Goal: Information Seeking & Learning: Find specific fact

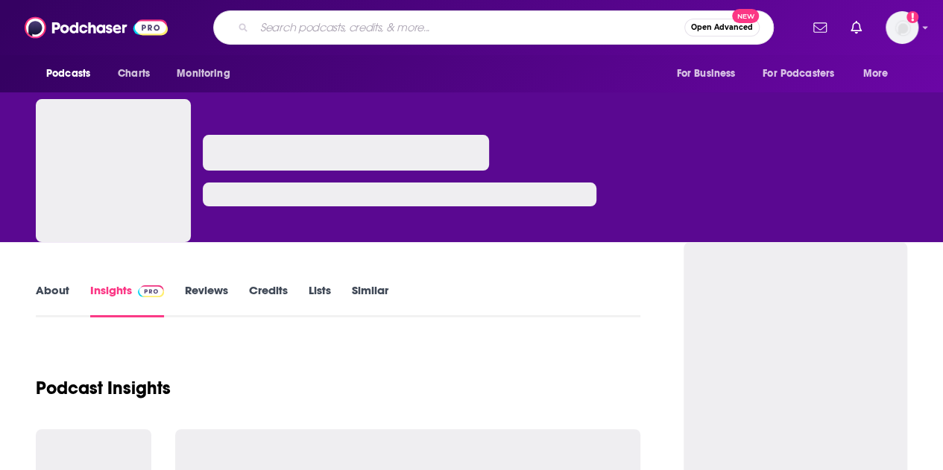
click at [359, 33] on input "Search podcasts, credits, & more..." at bounding box center [469, 28] width 430 height 24
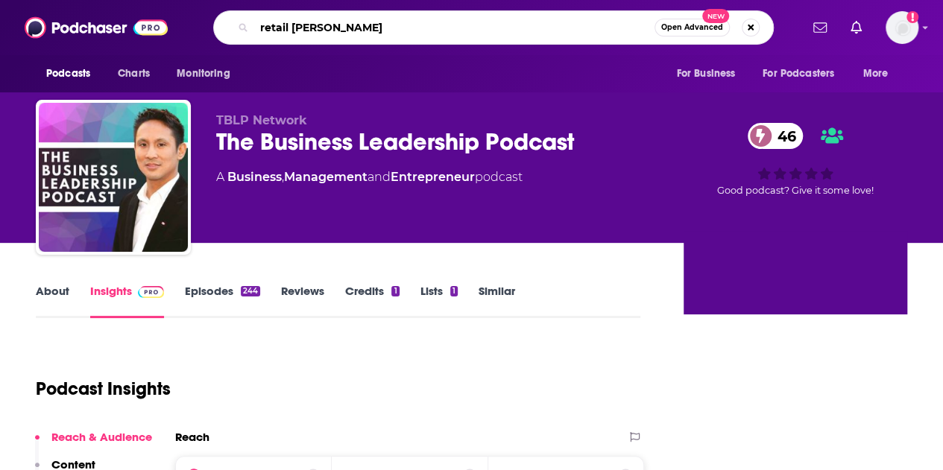
type input "retail razor"
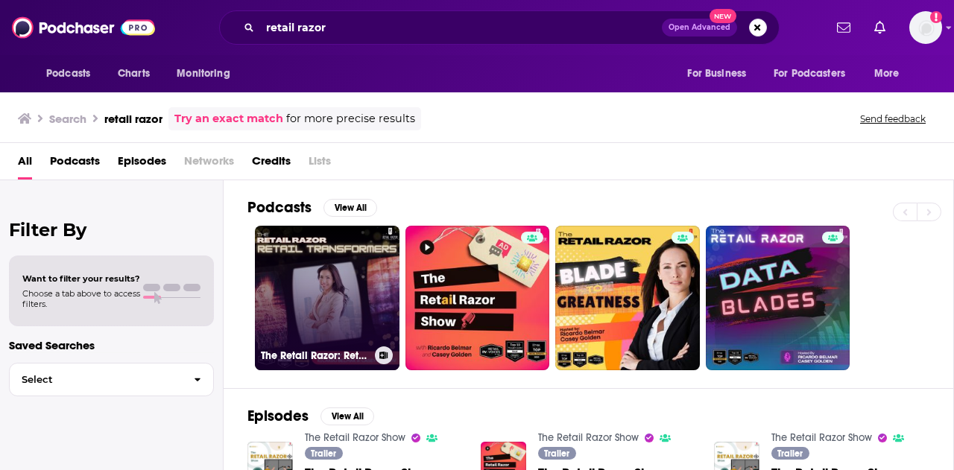
click at [308, 262] on link "The Retail Razor: Retail Transformers" at bounding box center [327, 298] width 145 height 145
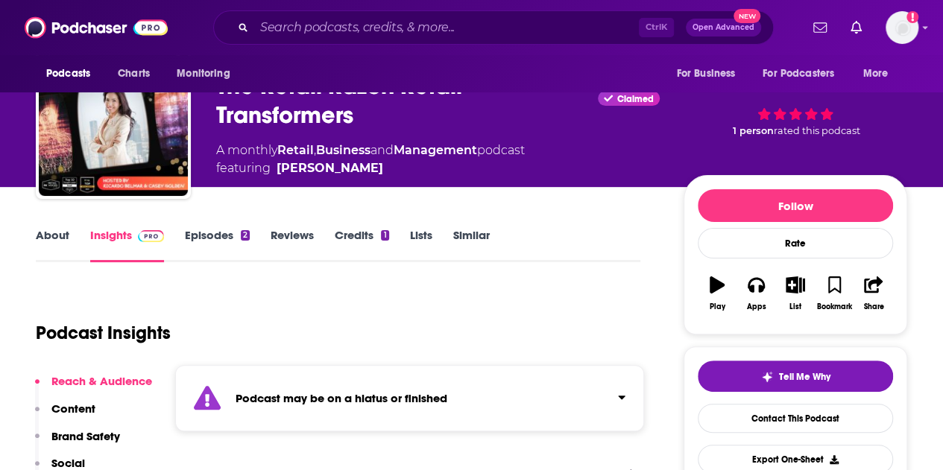
scroll to position [29, 0]
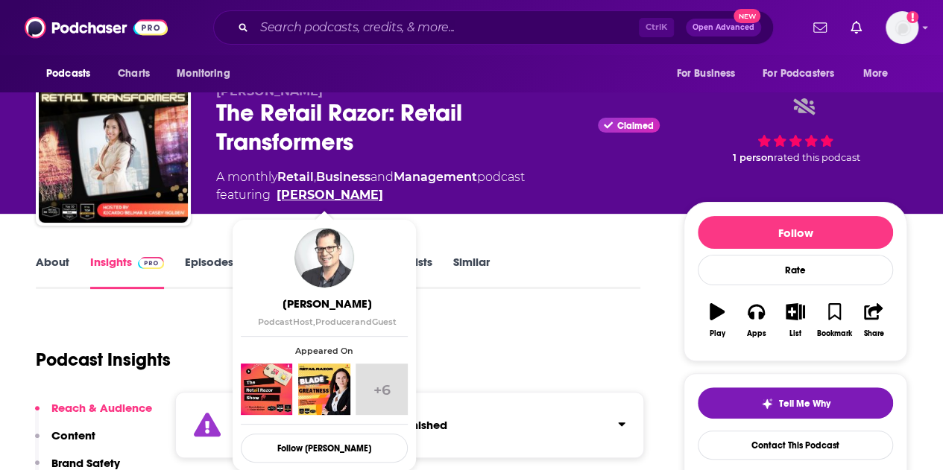
click at [319, 199] on link "[PERSON_NAME]" at bounding box center [329, 195] width 107 height 18
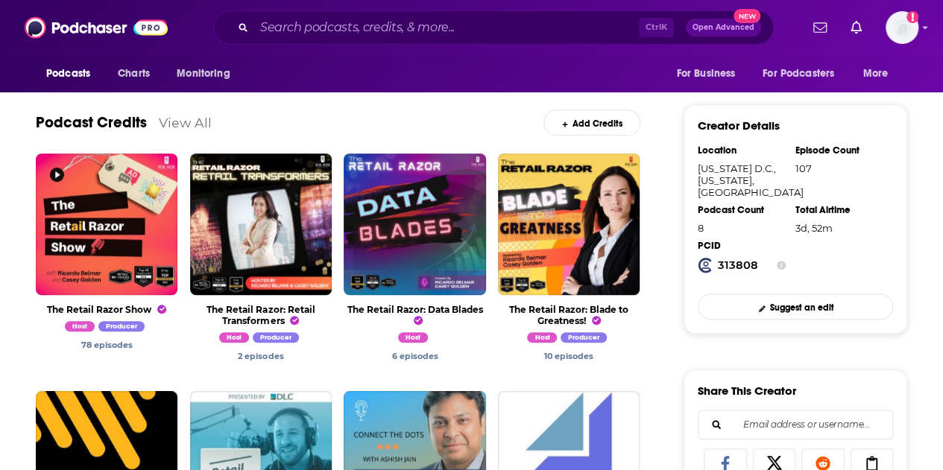
scroll to position [486, 0]
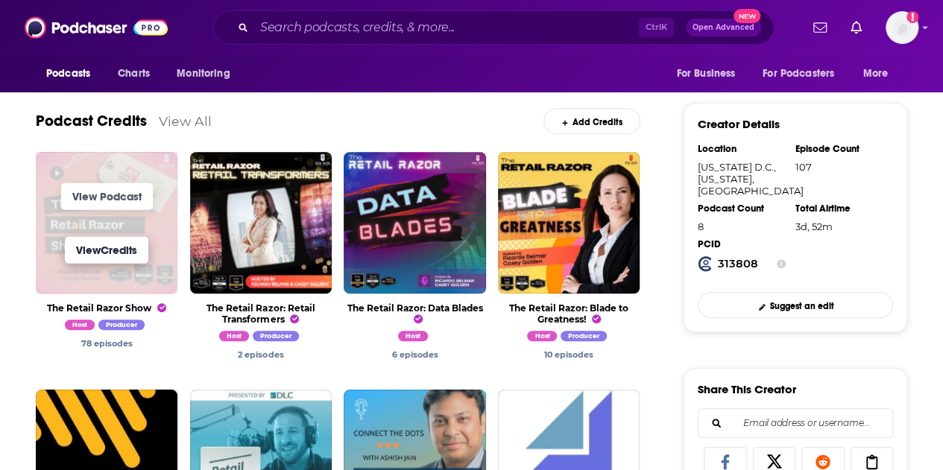
click at [138, 238] on link "View Credits" at bounding box center [106, 249] width 83 height 27
